Goal: Subscribe to service/newsletter

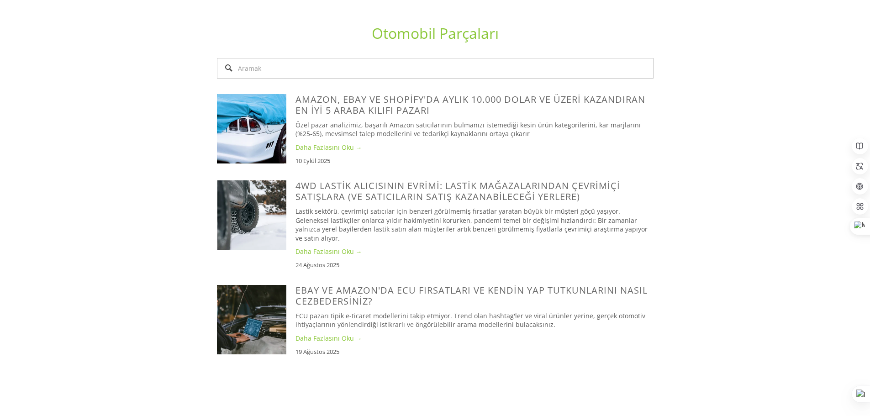
scroll to position [685, 0]
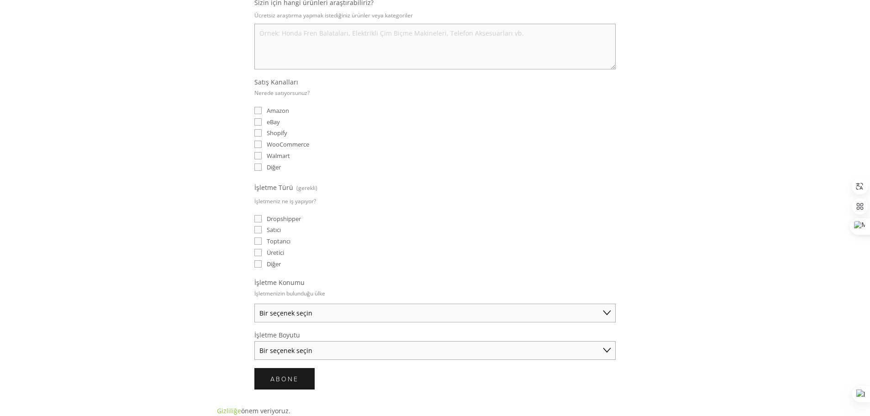
scroll to position [274, 0]
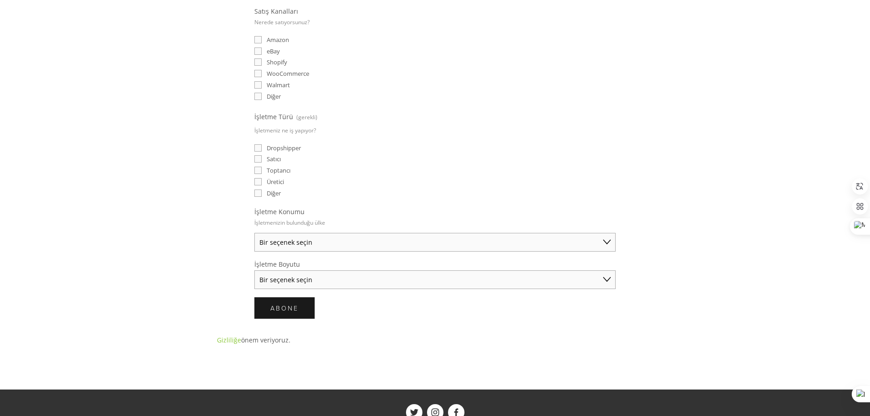
click at [335, 245] on select "Bir seçenek seçin Avustralya Amerika Birleşik Devletleri Birleşik Krallık Çin J…" at bounding box center [434, 242] width 361 height 19
select select "United States"
click at [254, 233] on select "Bir seçenek seçin Avustralya Amerika Birleşik Devletleri Birleşik Krallık Çin J…" at bounding box center [434, 242] width 361 height 19
click at [331, 282] on select "Bir seçenek seçin Solo Tüccar (yıllık 50.000 doların altında satış) Küçük İşlet…" at bounding box center [434, 279] width 361 height 19
select select "Solo Merchant (under $50K annual sales)"
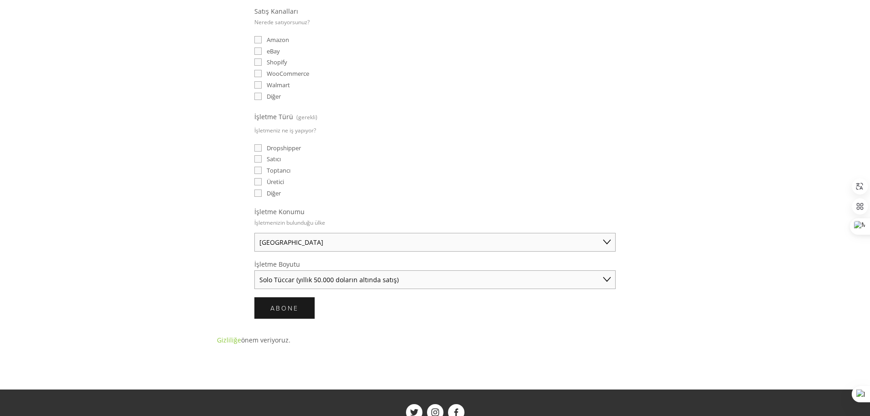
click at [254, 270] on select "Bir seçenek seçin Solo Tüccar (yıllık 50.000 doların altında satış) Küçük İşlet…" at bounding box center [434, 279] width 361 height 19
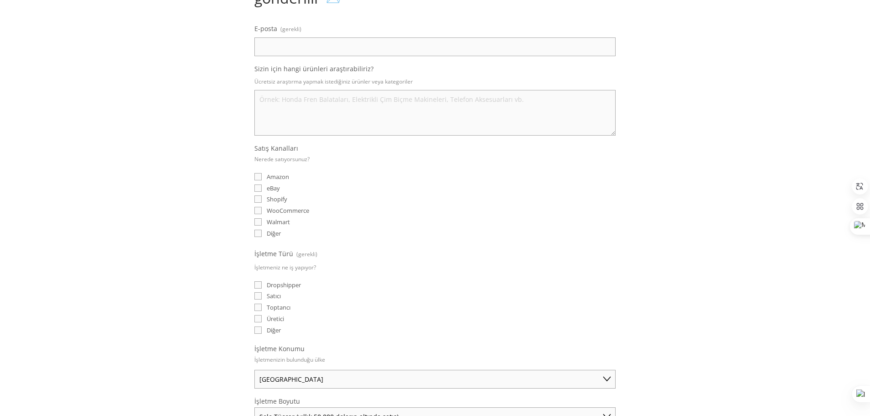
click at [257, 190] on input "eBay" at bounding box center [257, 187] width 7 height 7
checkbox input "true"
click at [258, 283] on input "Dropshipper" at bounding box center [257, 284] width 7 height 7
checkbox input "true"
click at [256, 296] on input "Satıcı" at bounding box center [257, 295] width 7 height 7
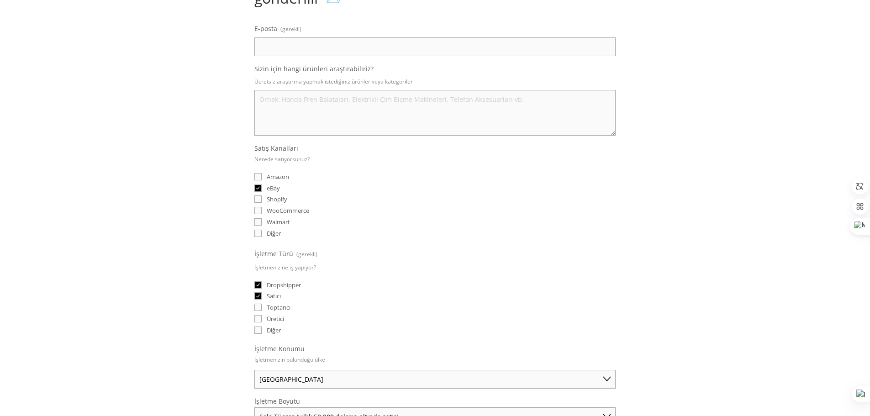
checkbox input "true"
click at [256, 309] on input "Toptancı" at bounding box center [257, 307] width 7 height 7
checkbox input "true"
click at [257, 200] on input "Shopify" at bounding box center [257, 198] width 7 height 7
checkbox input "true"
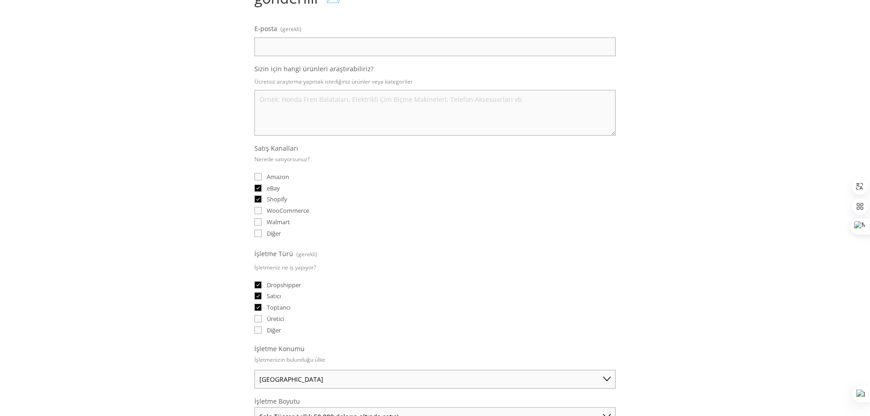
click at [259, 211] on input "WooCommerce" at bounding box center [257, 210] width 7 height 7
checkbox input "true"
click at [261, 218] on input "Walmart" at bounding box center [257, 221] width 7 height 7
checkbox input "true"
click at [257, 177] on input "Amazon" at bounding box center [257, 176] width 7 height 7
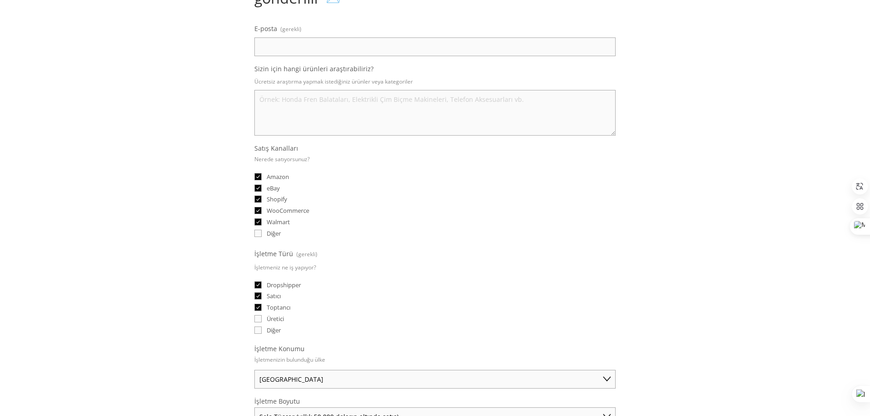
checkbox input "true"
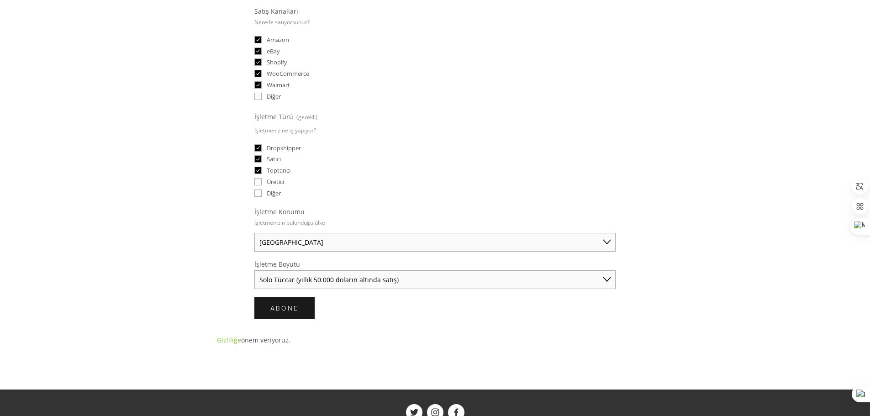
scroll to position [46, 0]
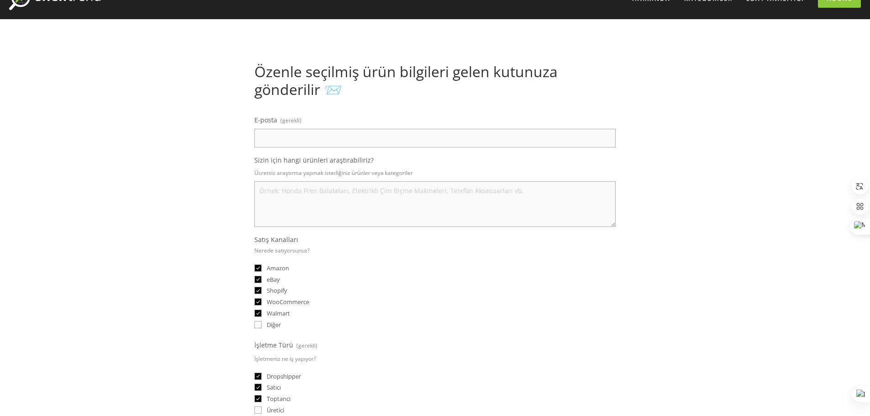
click at [295, 196] on textarea "Sizin için hangi ürünleri araştırabiliriz?" at bounding box center [434, 204] width 361 height 46
paste textarea "PRODUCTS FOR DAILY USE BY NEEDS"
type textarea "PRODUCTS FOR DAILY USE BY NEEDS"
click at [322, 141] on input "E-posta (gerekli)" at bounding box center [434, 138] width 361 height 19
type input "mststores@gmail.com"
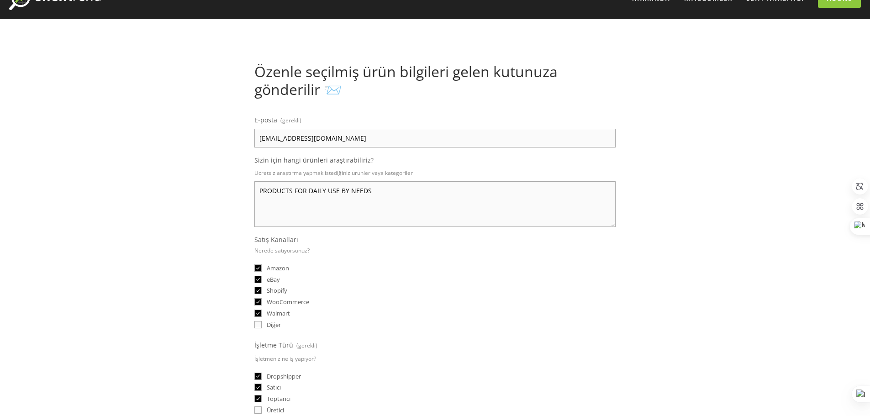
click at [670, 183] on div "Hakkında Kategoriler Otomobil Parçaları Elektronik Moda Ev ve Bahçe" at bounding box center [435, 375] width 870 height 794
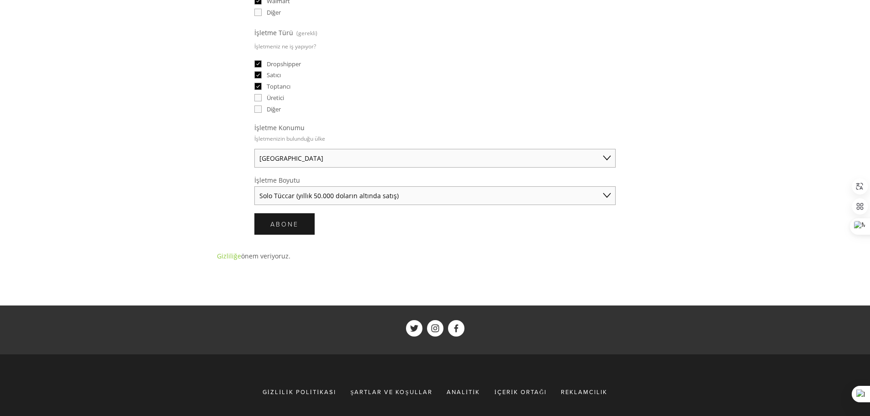
scroll to position [365, 0]
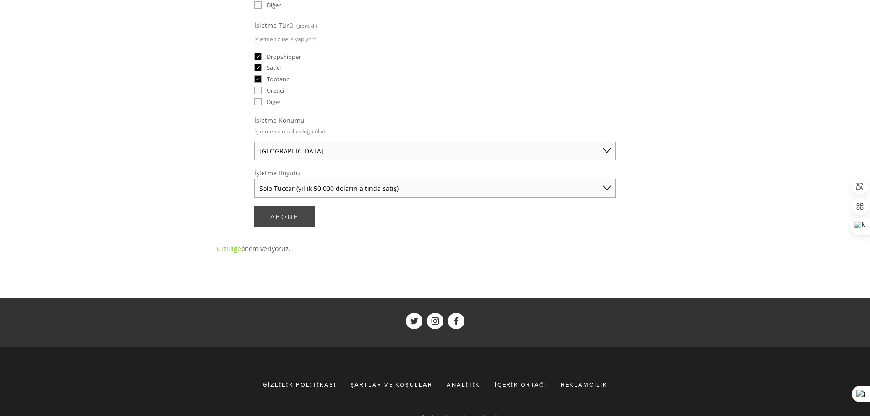
click at [277, 220] on font "Abone" at bounding box center [284, 216] width 28 height 9
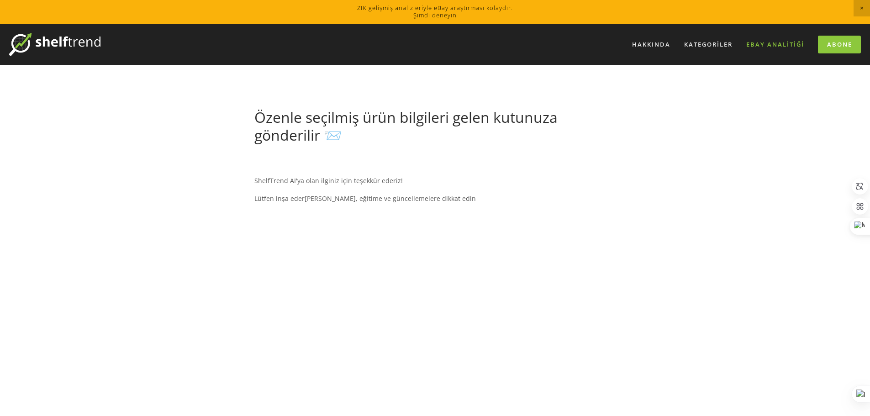
click at [785, 46] on font "eBay Analitiği" at bounding box center [775, 44] width 58 height 8
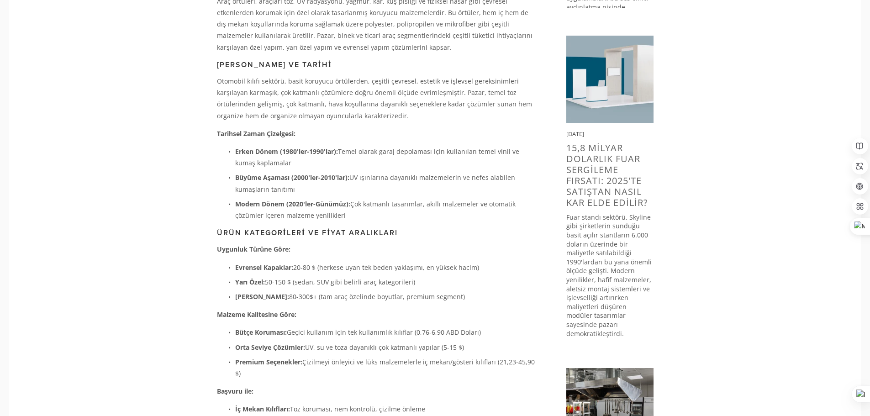
scroll to position [411, 0]
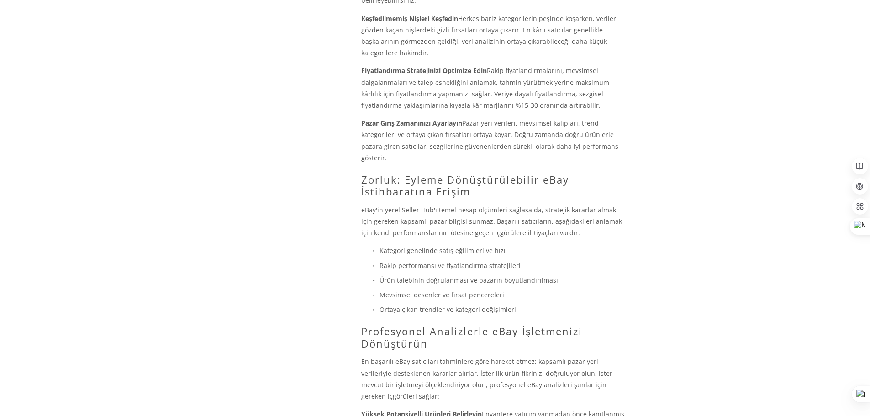
click at [569, 173] on font "Zorluk: Eyleme Dönüştürülebilir eBay İstihbaratına Erişim" at bounding box center [466, 186] width 211 height 26
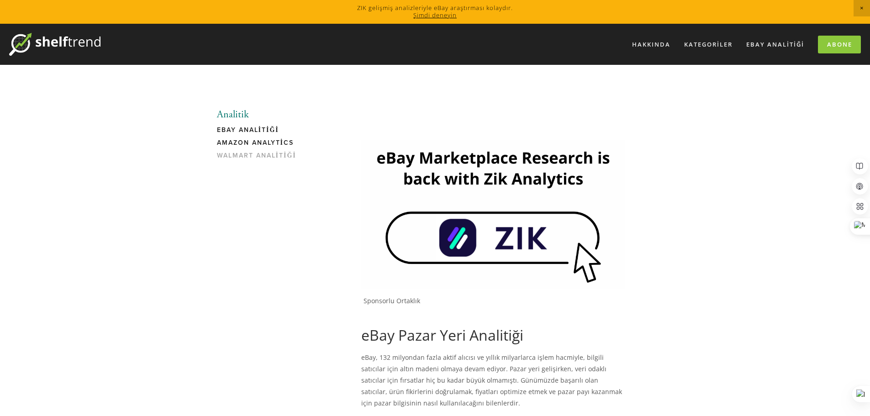
click at [265, 142] on font "Amazon Analytics" at bounding box center [255, 142] width 77 height 9
click at [844, 40] on font "Abone" at bounding box center [839, 44] width 25 height 8
